Goal: Information Seeking & Learning: Learn about a topic

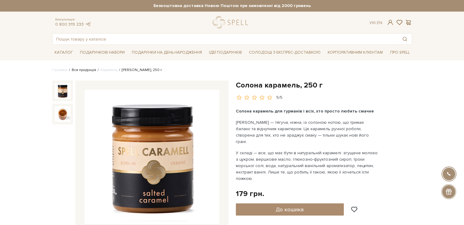
click at [83, 69] on link "Вся продукція" at bounding box center [84, 70] width 24 height 5
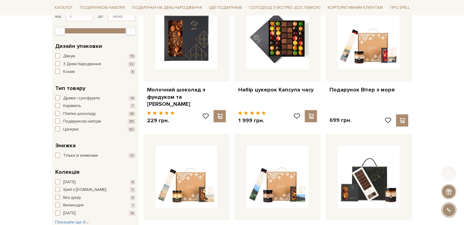
scroll to position [153, 0]
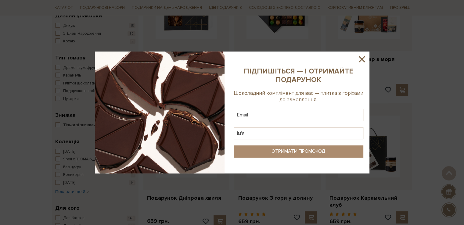
click at [362, 61] on icon at bounding box center [362, 59] width 10 height 10
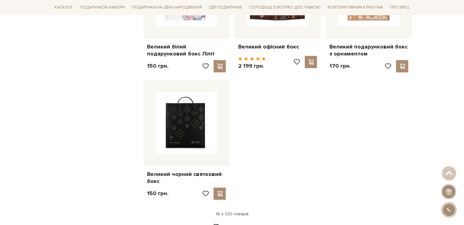
scroll to position [793, 0]
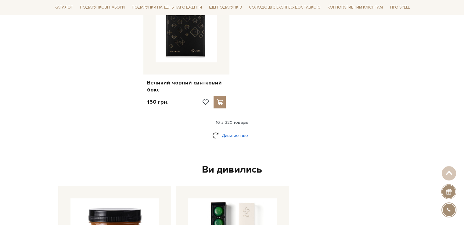
click at [236, 132] on link "Дивитися ще" at bounding box center [232, 135] width 40 height 11
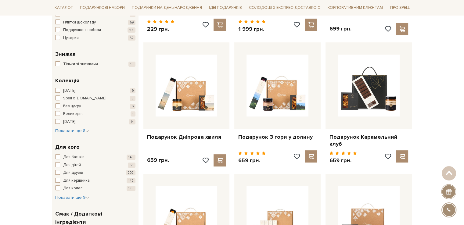
scroll to position [122, 0]
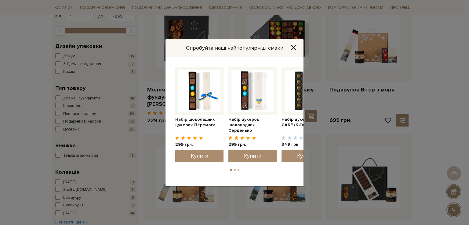
click at [295, 50] on icon "Close" at bounding box center [293, 48] width 6 height 6
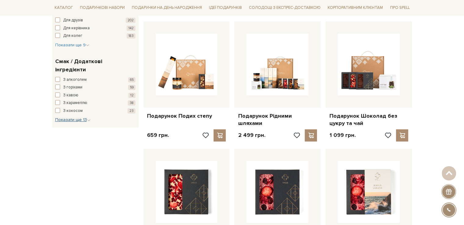
scroll to position [336, 0]
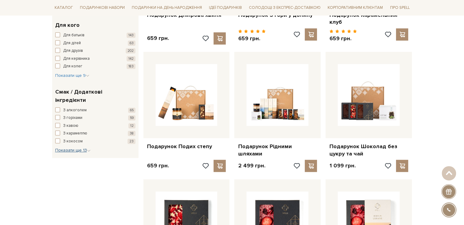
click at [74, 148] on span "Показати ще 13" at bounding box center [72, 150] width 35 height 5
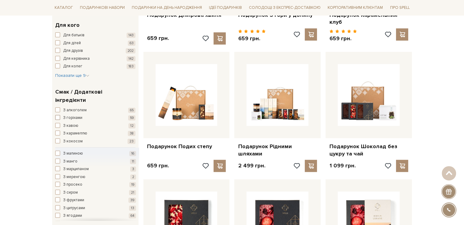
click at [80, 115] on span "З горіхами" at bounding box center [72, 118] width 19 height 6
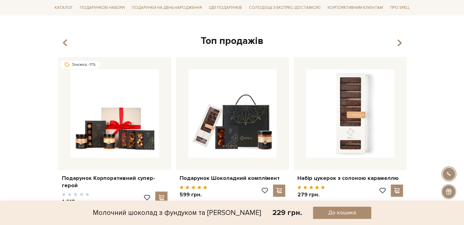
scroll to position [732, 0]
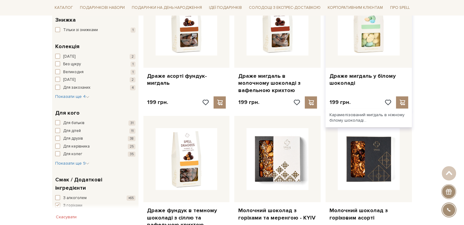
scroll to position [305, 0]
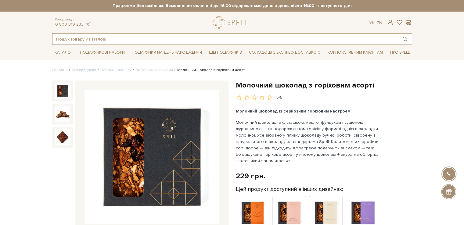
click at [155, 40] on input "text" at bounding box center [224, 39] width 345 height 11
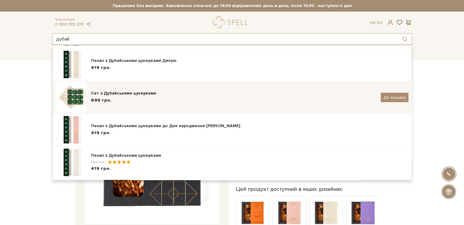
scroll to position [61, 0]
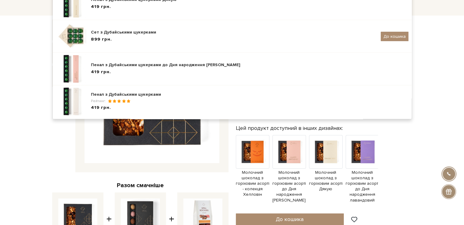
type input "дубай"
drag, startPoint x: 10, startPoint y: 116, endPoint x: 42, endPoint y: 107, distance: 33.4
